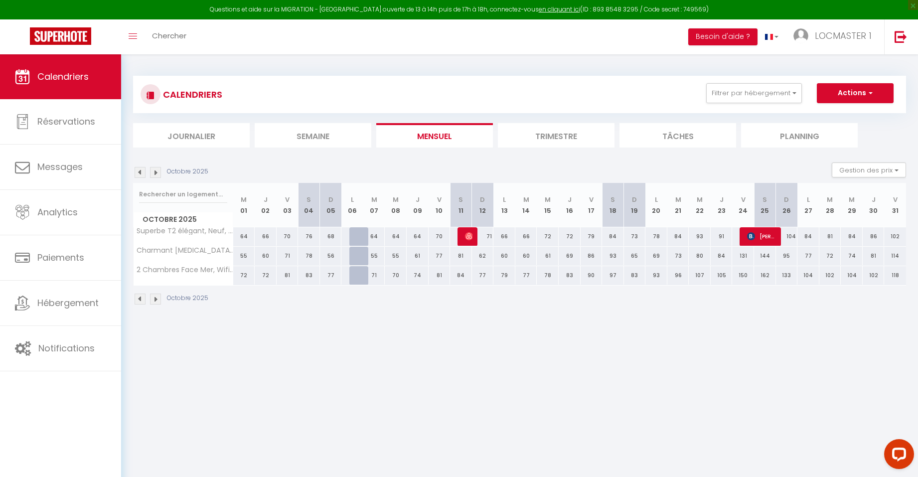
click at [137, 175] on img at bounding box center [140, 172] width 11 height 11
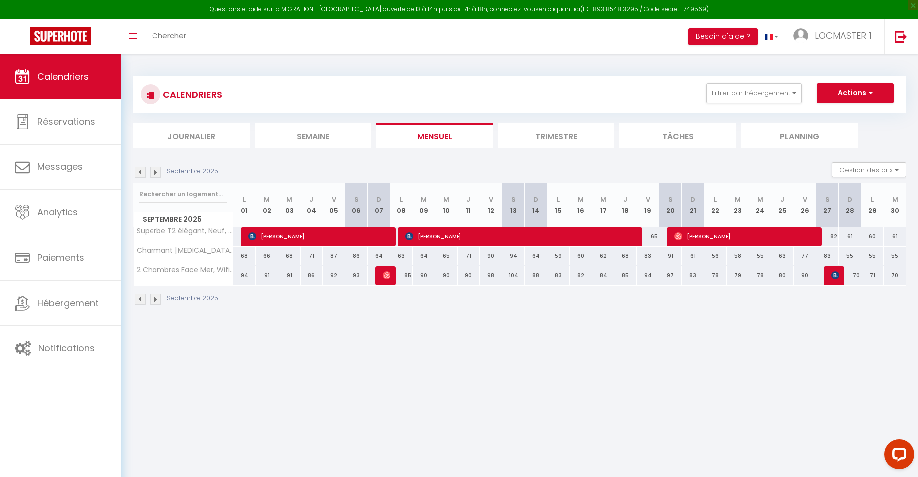
click at [137, 175] on img at bounding box center [140, 172] width 11 height 11
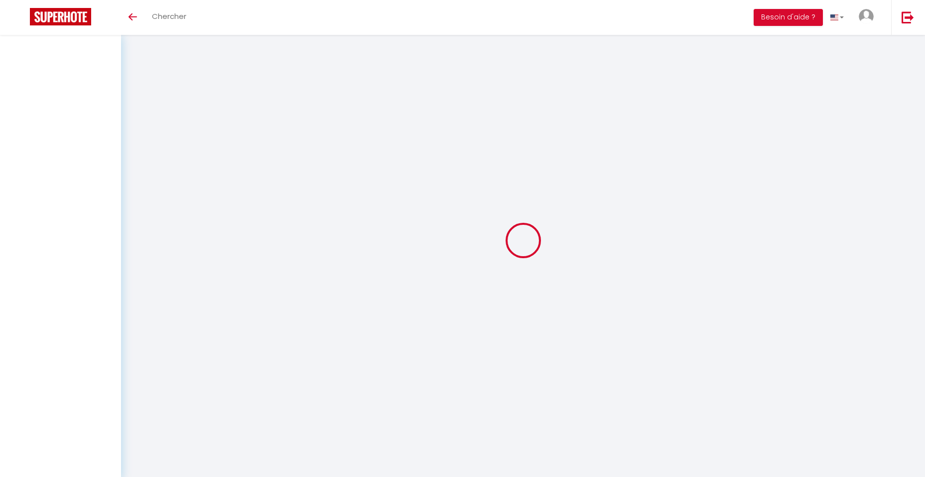
select select
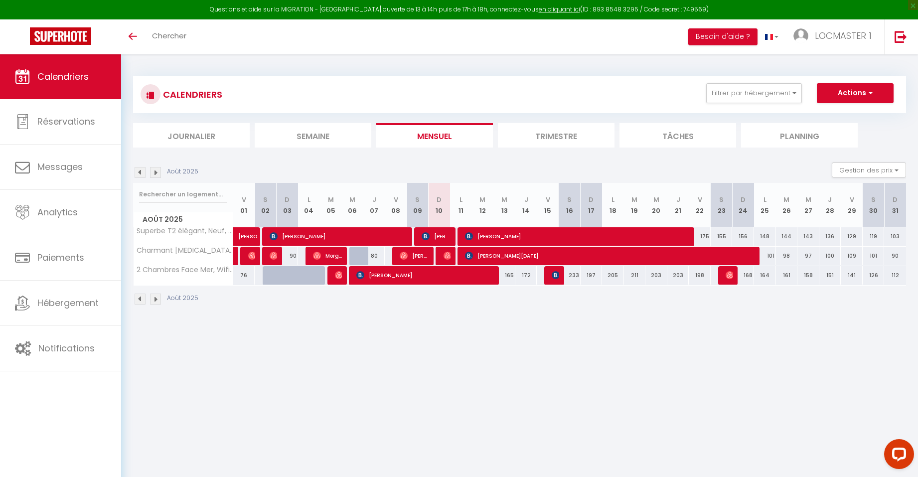
click at [429, 255] on div at bounding box center [423, 256] width 22 height 19
click at [412, 255] on span "[PERSON_NAME]" at bounding box center [414, 255] width 29 height 19
select select "OK"
select select "1"
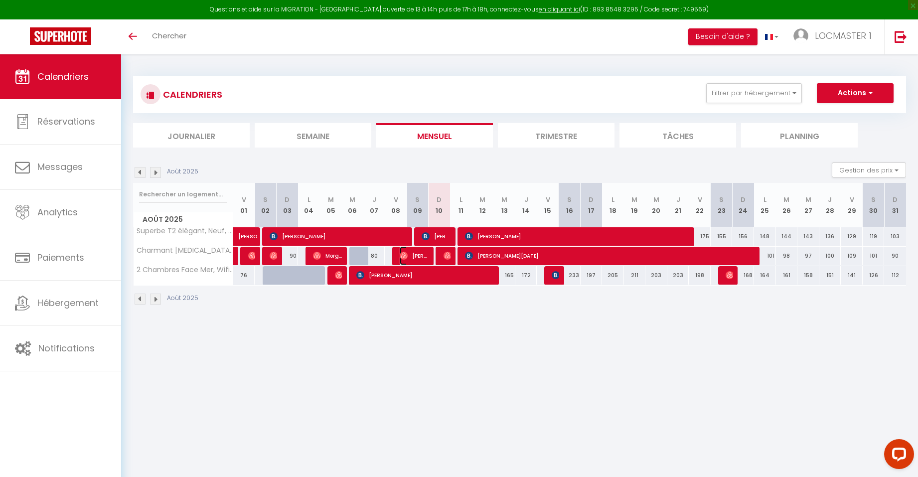
select select "0"
select select "1"
select select
select select "48391"
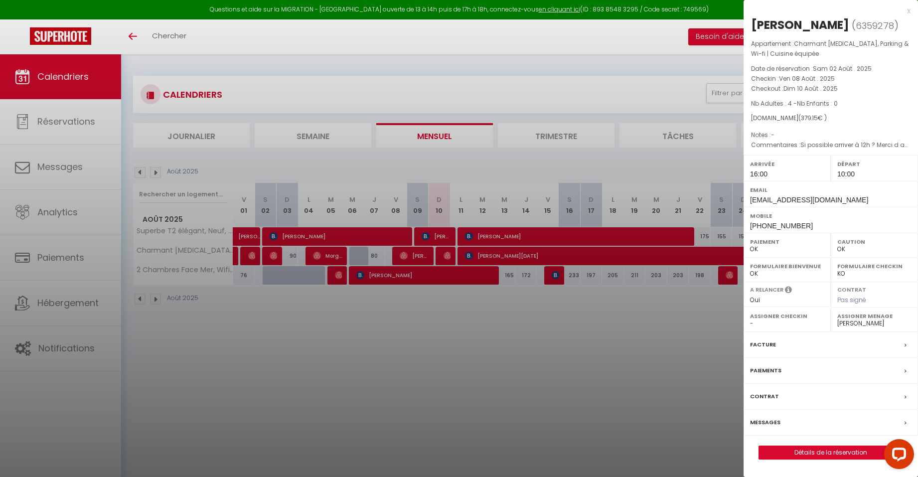
click at [434, 305] on div at bounding box center [459, 238] width 918 height 477
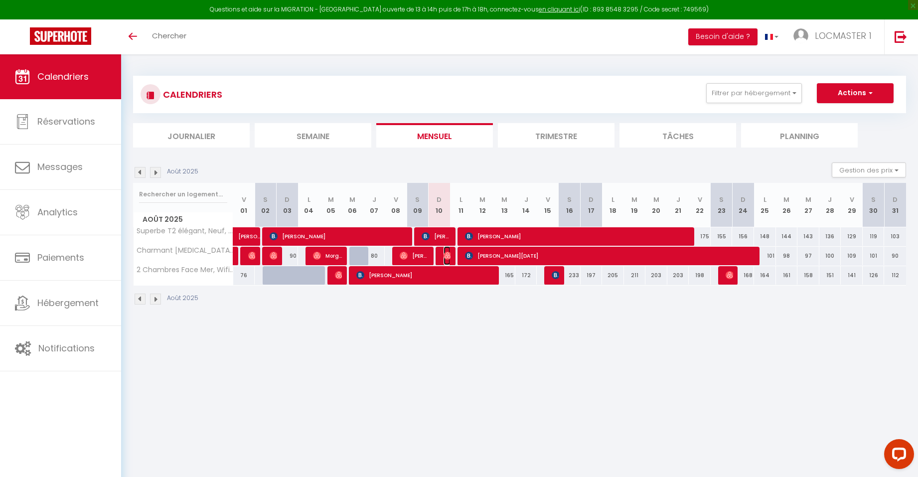
click at [448, 255] on img at bounding box center [447, 256] width 8 height 8
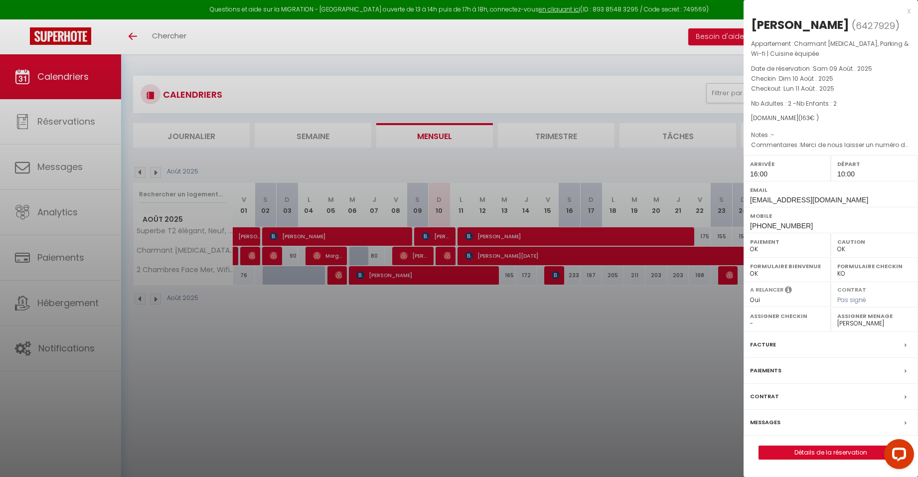
click at [458, 312] on div at bounding box center [459, 238] width 918 height 477
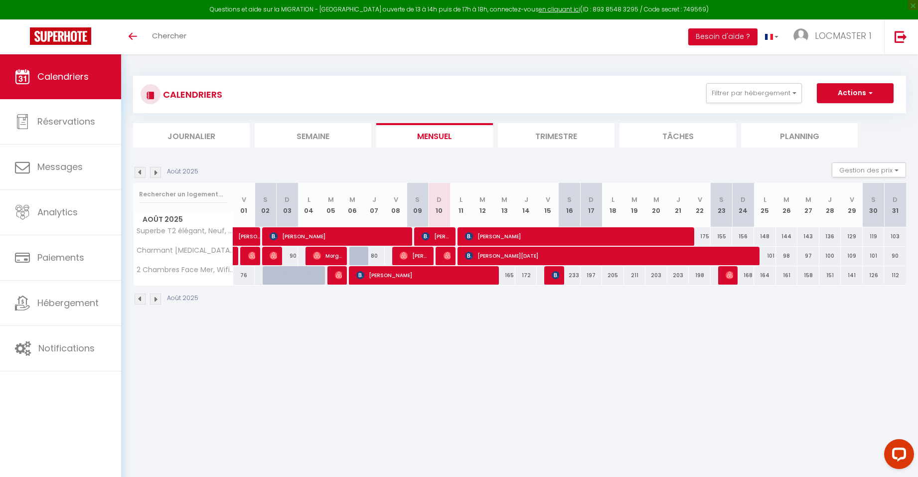
click at [220, 418] on body "Questions et aide sur la MIGRATION - Salle Zoom ouverte de 13 à 14h puis de 17h…" at bounding box center [459, 292] width 918 height 477
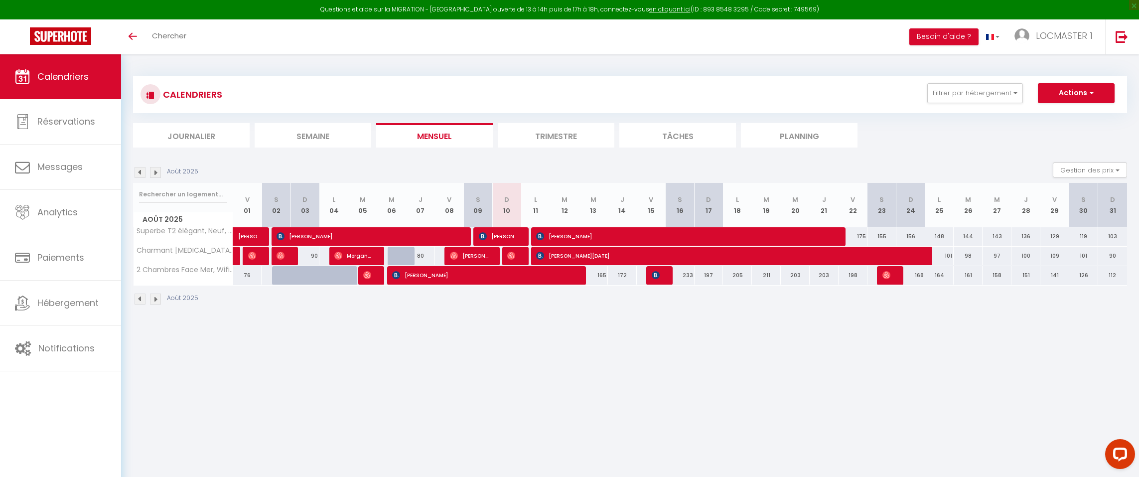
click at [901, 276] on div "168" at bounding box center [910, 275] width 29 height 18
type input "168"
type input "Dim 24 Août 2025"
type input "Lun 25 Août 2025"
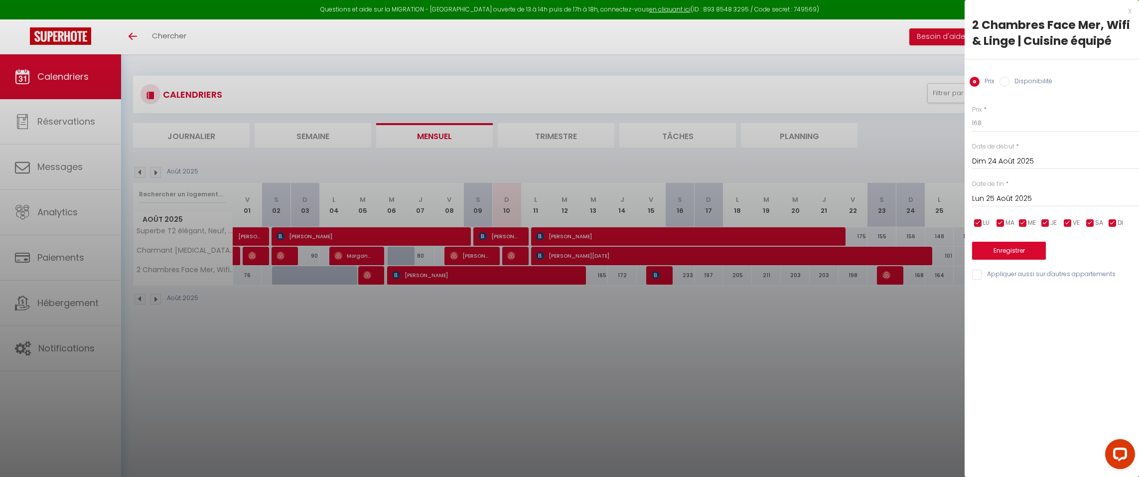
click at [889, 276] on div at bounding box center [569, 238] width 1139 height 477
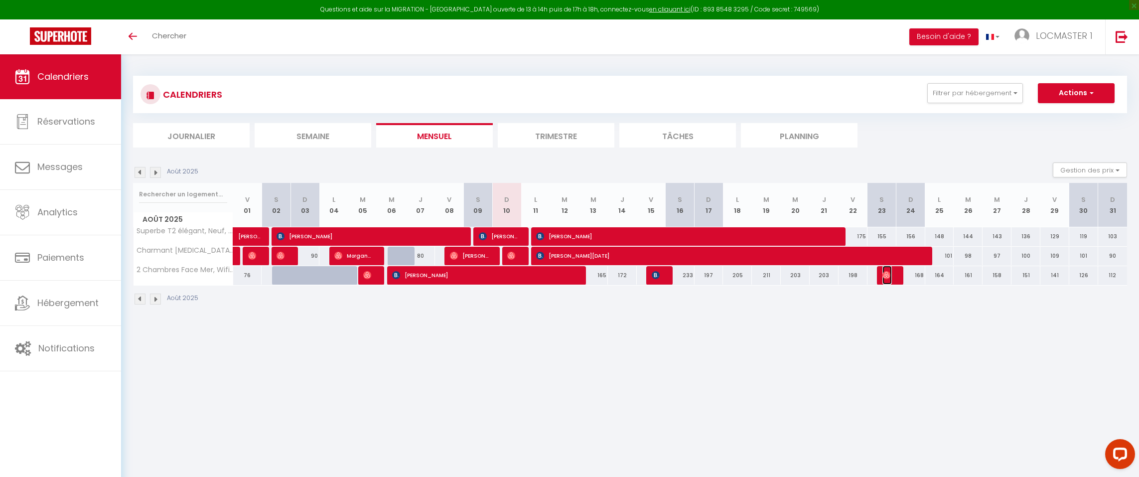
click at [889, 276] on img at bounding box center [886, 275] width 8 height 8
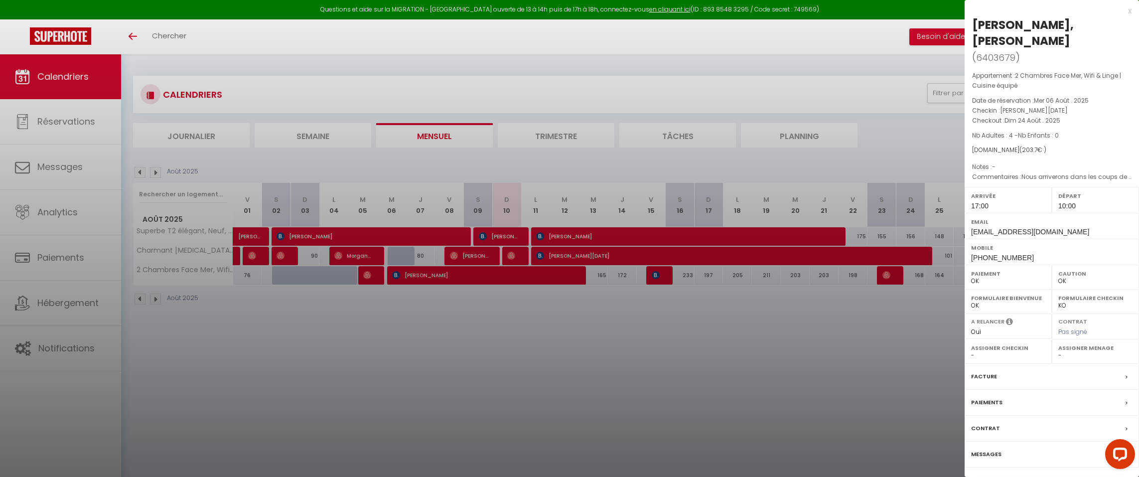
click at [397, 322] on div at bounding box center [569, 238] width 1139 height 477
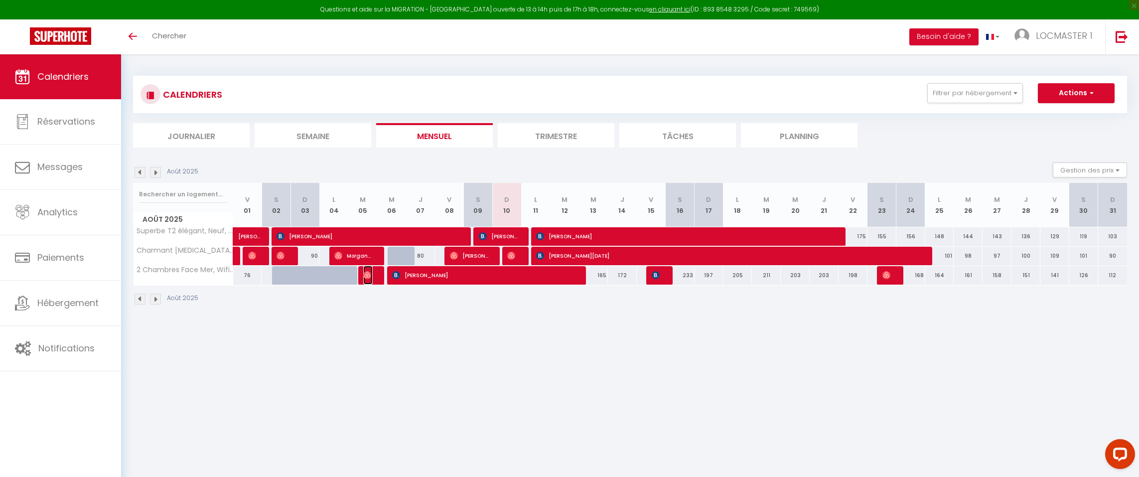
click at [369, 273] on img at bounding box center [367, 275] width 8 height 8
select select "51011"
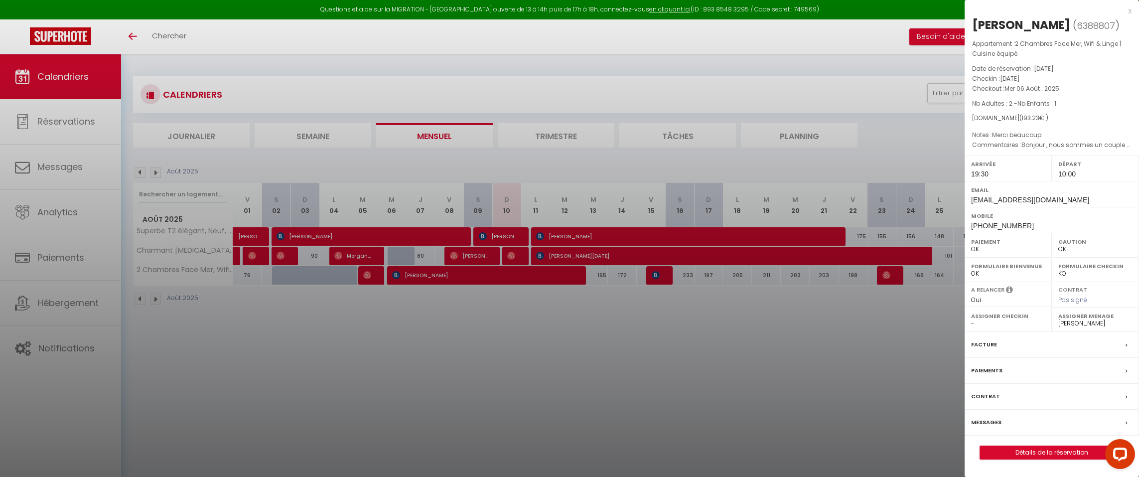
click at [366, 318] on div at bounding box center [569, 238] width 1139 height 477
